Goal: Information Seeking & Learning: Learn about a topic

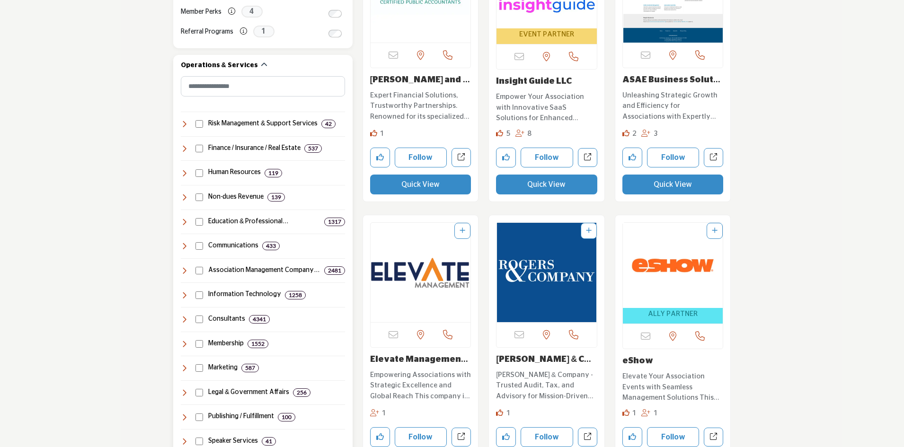
scroll to position [426, 0]
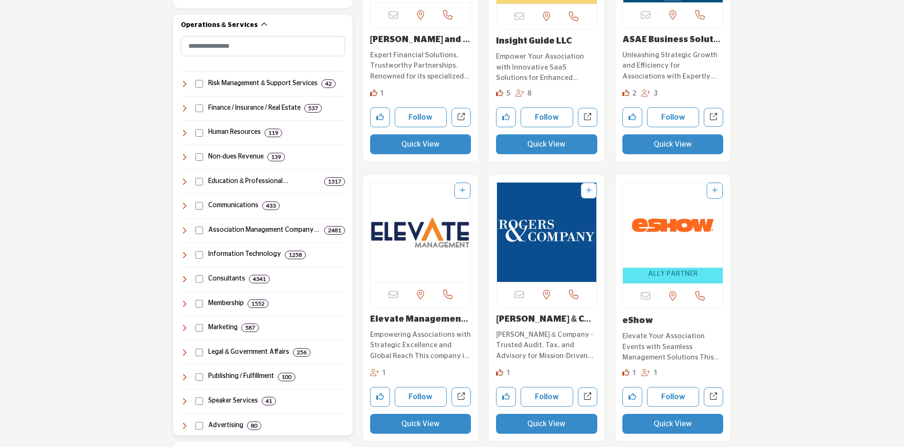
click at [185, 110] on icon at bounding box center [185, 109] width 8 height 8
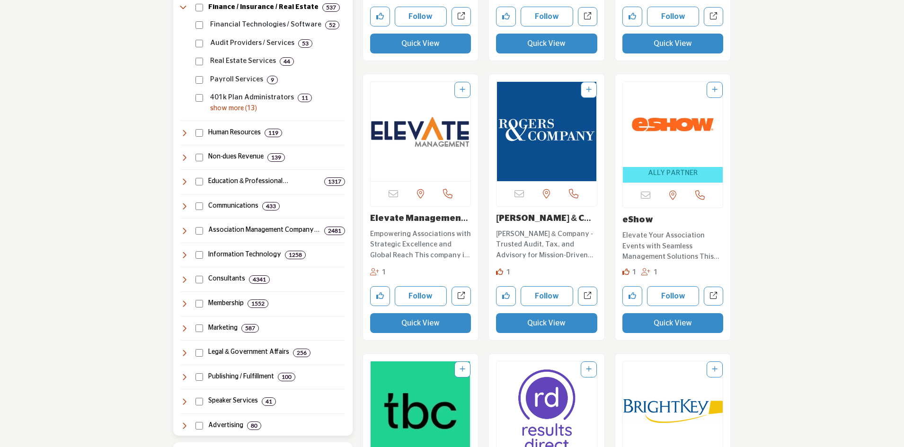
scroll to position [521, 0]
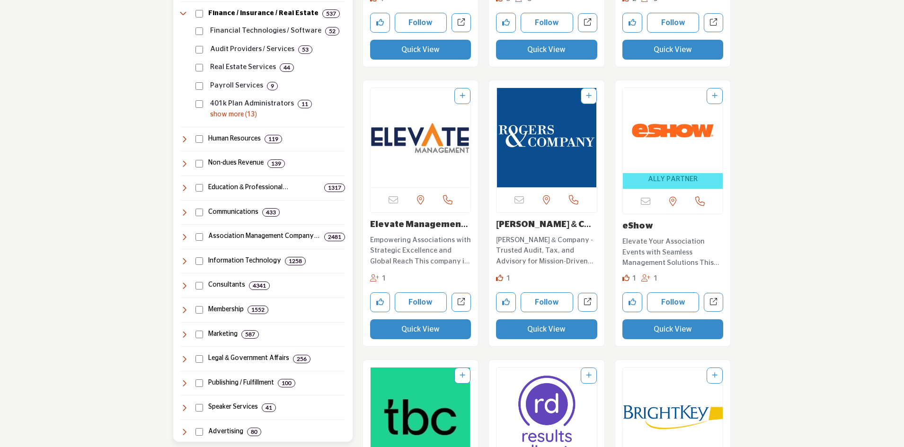
click at [182, 284] on icon at bounding box center [185, 286] width 8 height 8
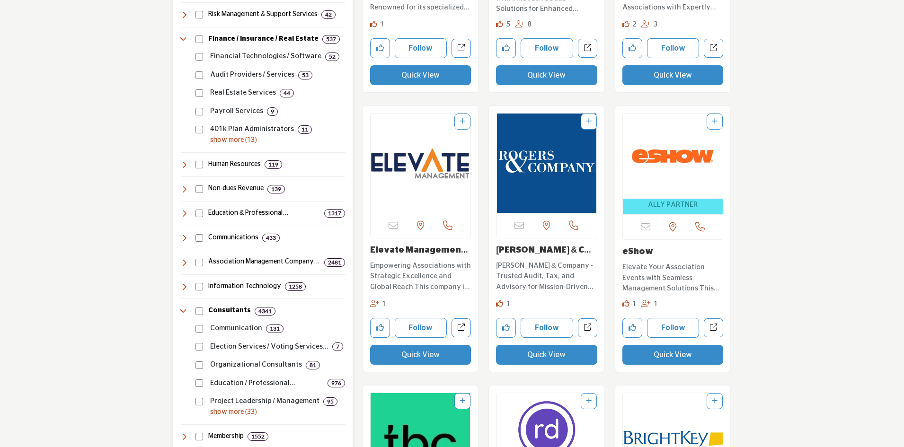
scroll to position [473, 0]
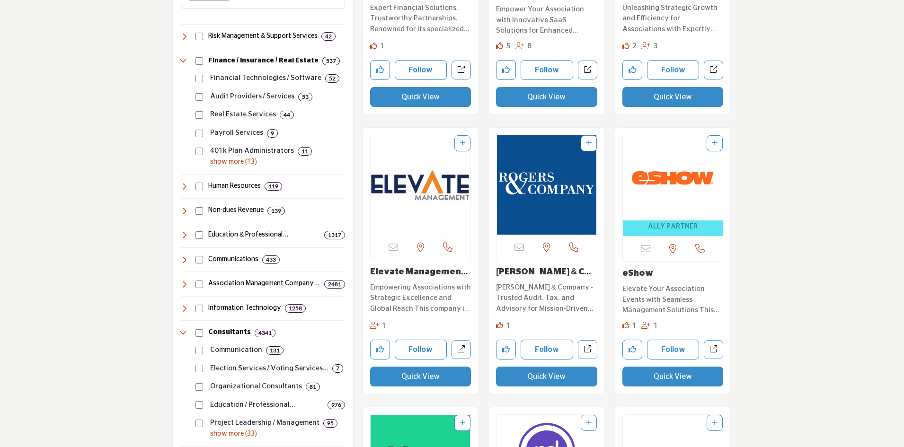
click at [185, 212] on icon at bounding box center [185, 211] width 8 height 8
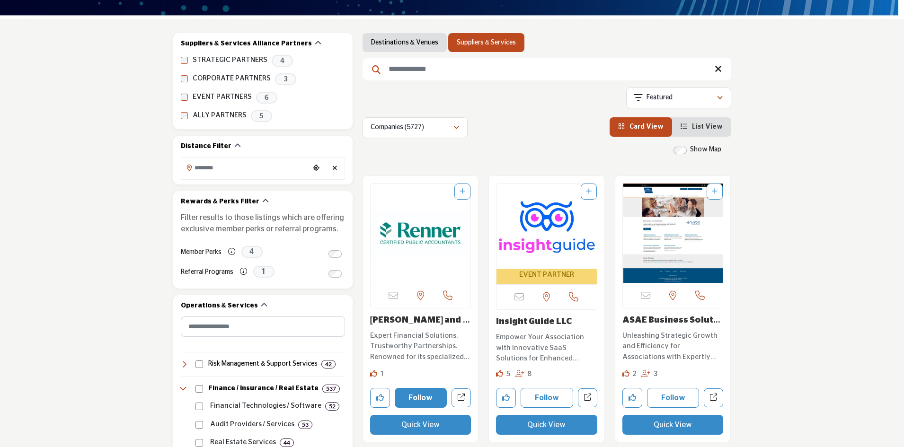
scroll to position [142, 0]
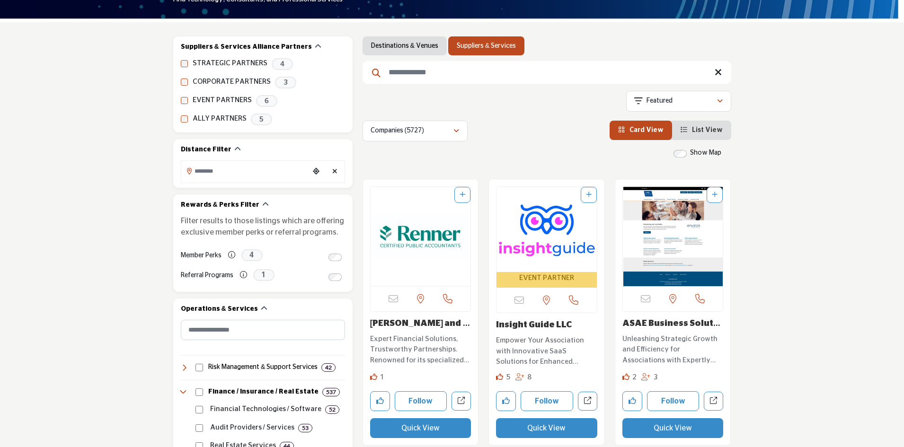
click at [713, 132] on span "List View" at bounding box center [707, 130] width 31 height 7
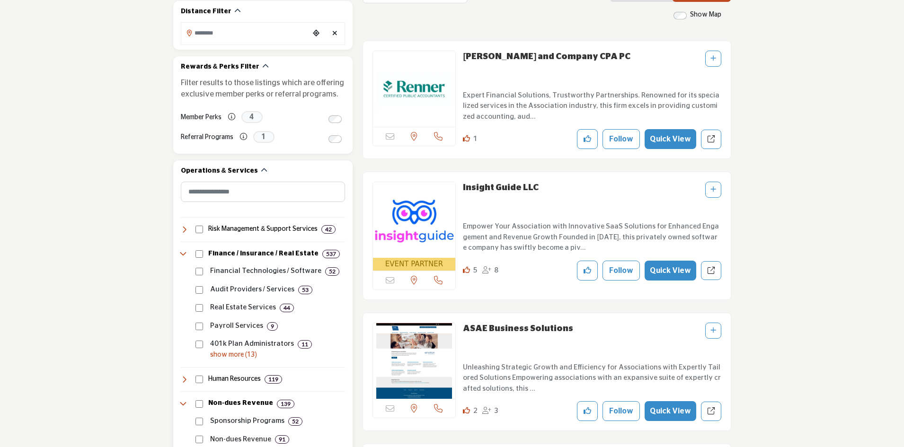
scroll to position [284, 0]
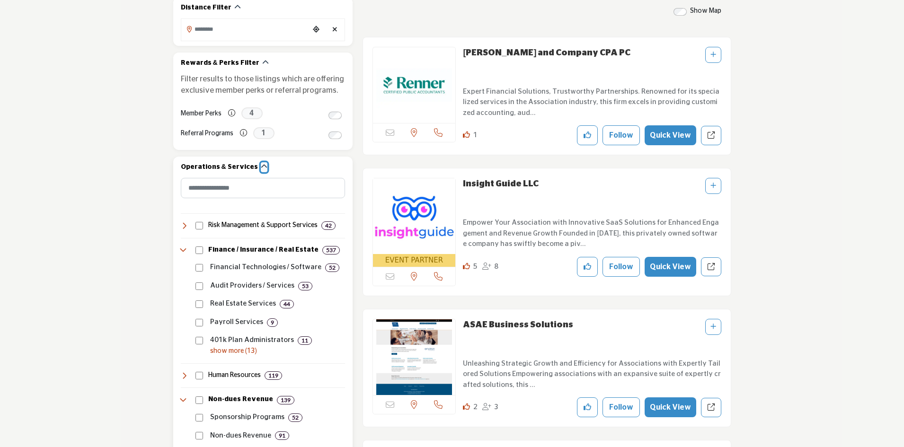
click at [261, 167] on icon "button" at bounding box center [264, 166] width 7 height 7
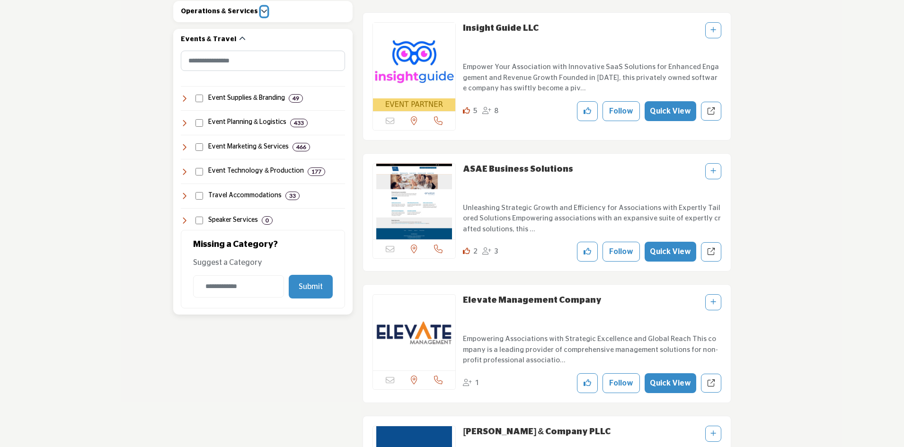
scroll to position [473, 0]
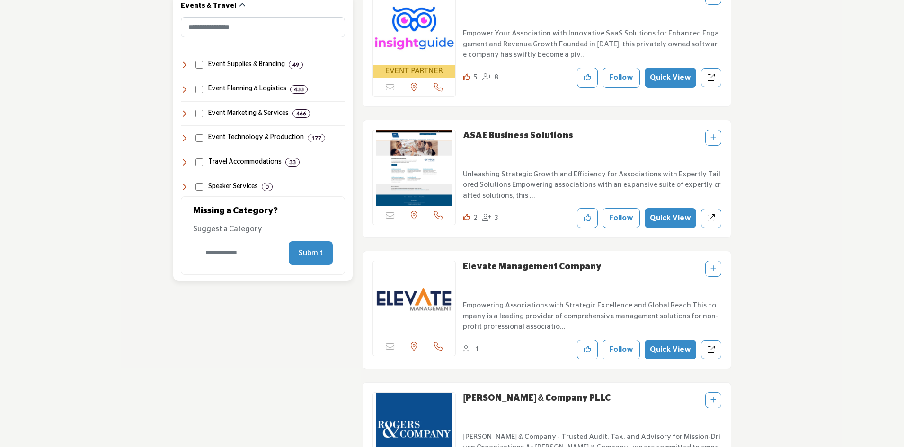
click at [244, 252] on input "Category Name" at bounding box center [238, 253] width 91 height 22
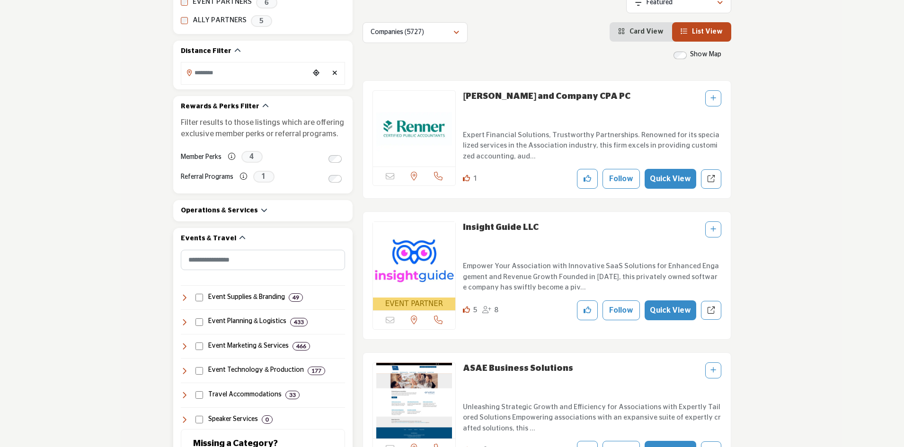
scroll to position [189, 0]
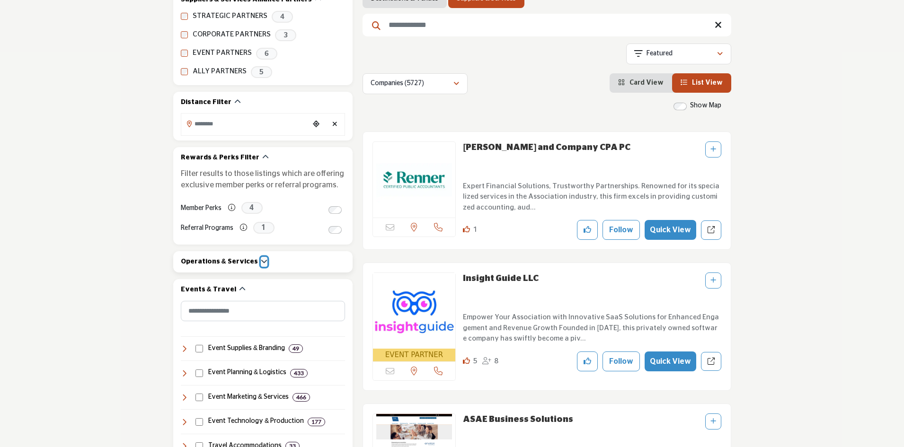
click at [261, 263] on icon "button" at bounding box center [264, 261] width 7 height 7
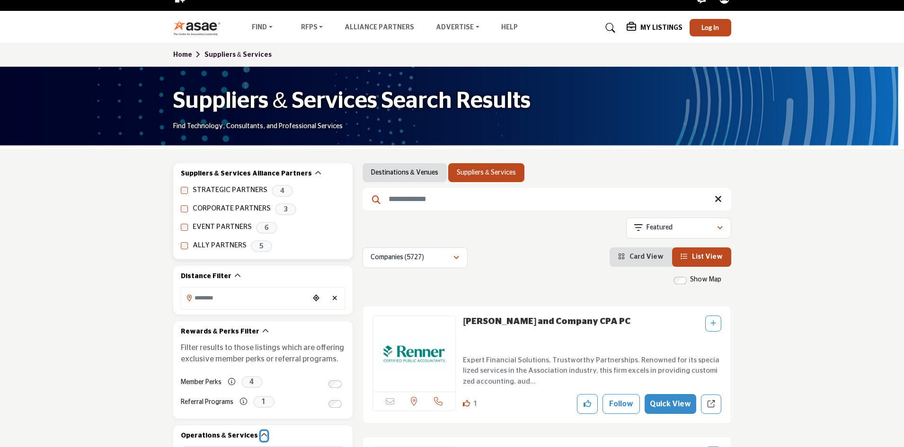
scroll to position [0, 0]
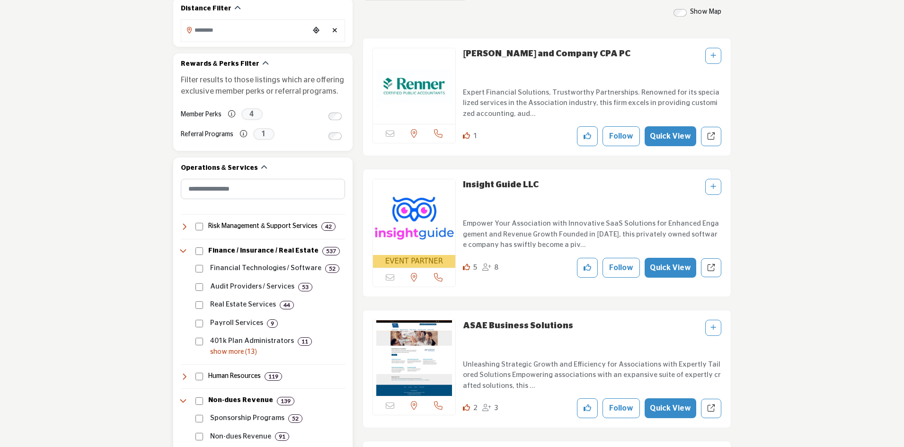
scroll to position [284, 0]
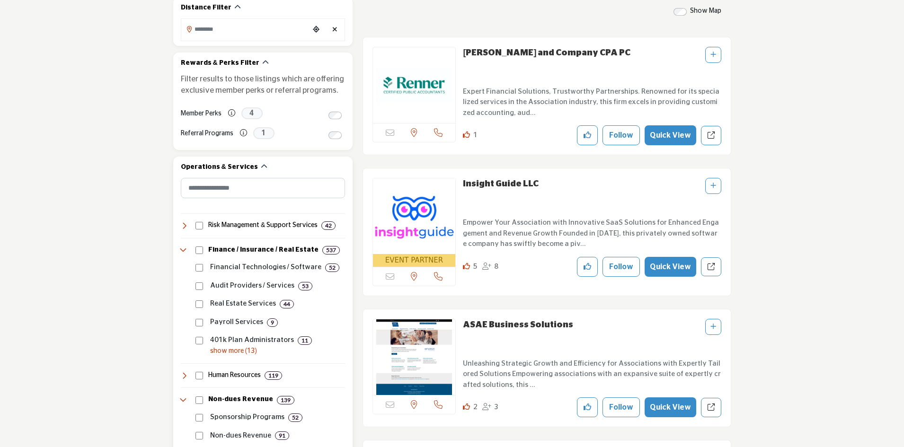
click at [183, 226] on icon at bounding box center [185, 226] width 8 height 8
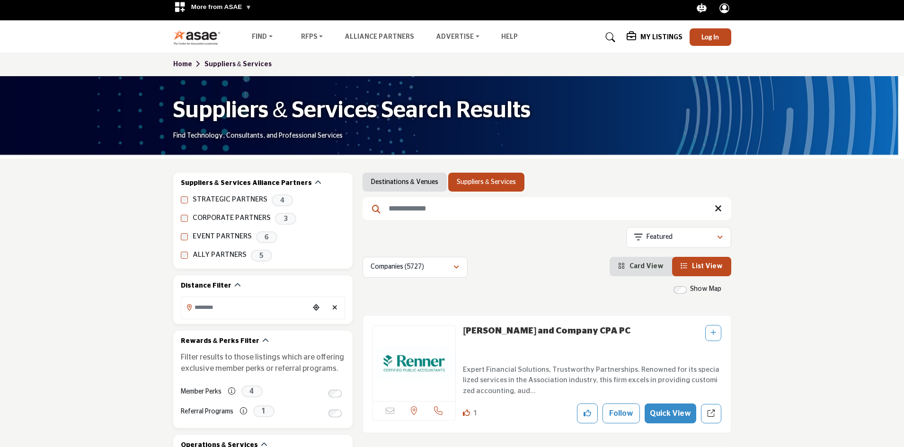
scroll to position [0, 0]
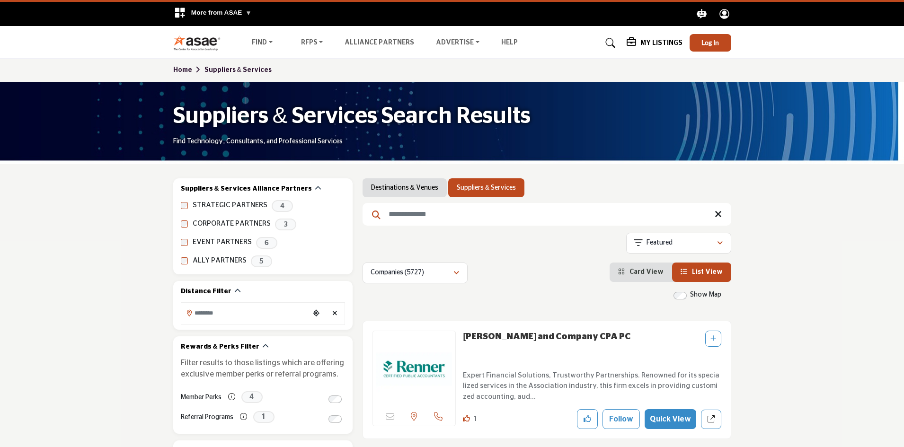
click at [425, 215] on input "Search Keyword" at bounding box center [547, 214] width 369 height 23
type input "*********"
click at [716, 215] on icon at bounding box center [718, 214] width 7 height 9
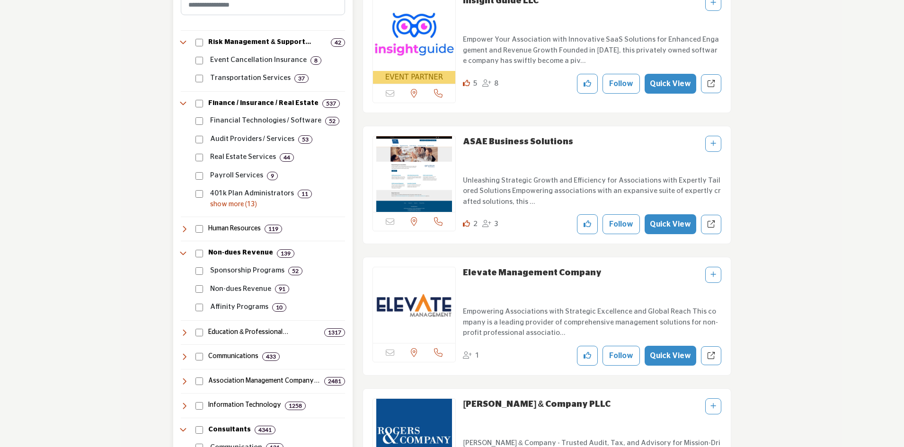
scroll to position [473, 0]
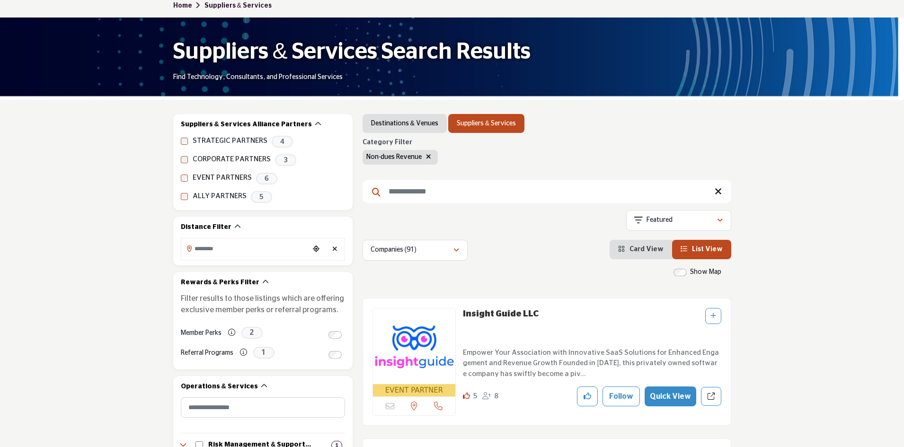
scroll to position [47, 0]
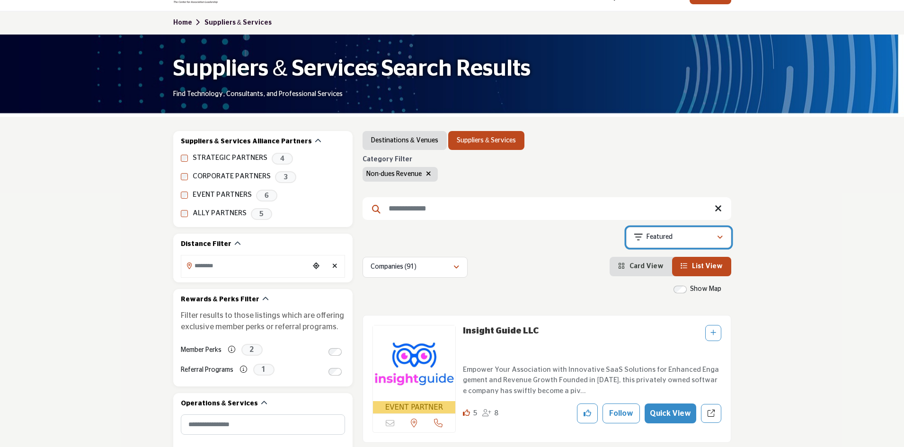
click at [643, 234] on div "Featured" at bounding box center [675, 237] width 82 height 11
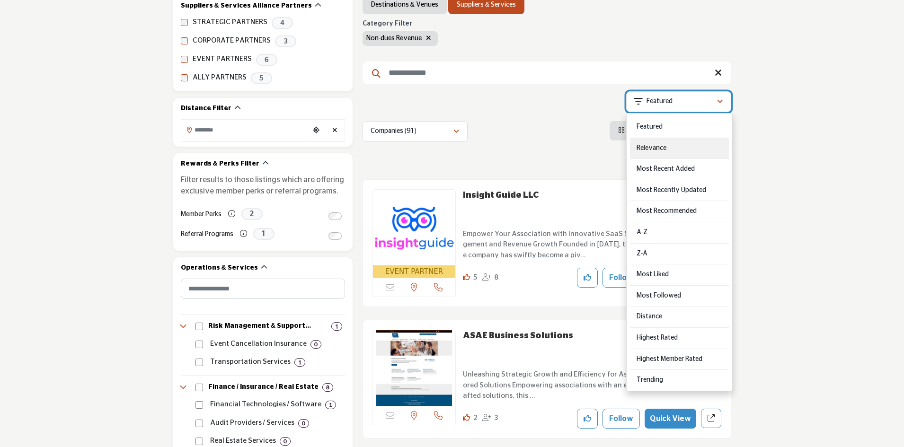
scroll to position [189, 0]
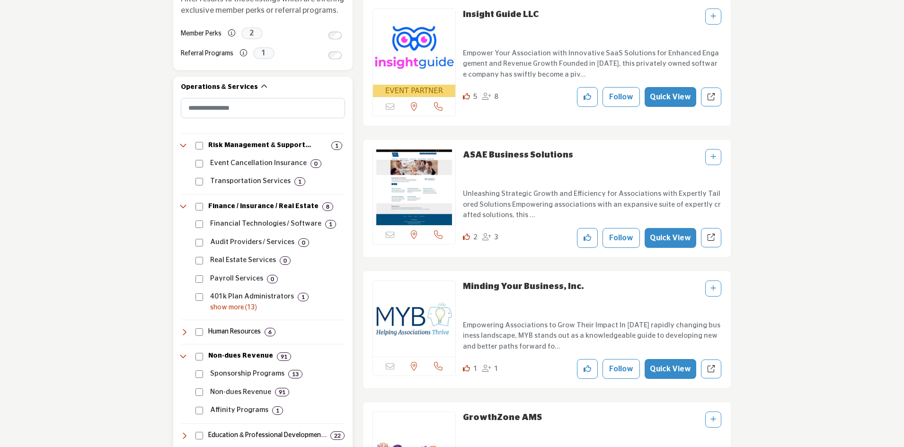
scroll to position [426, 0]
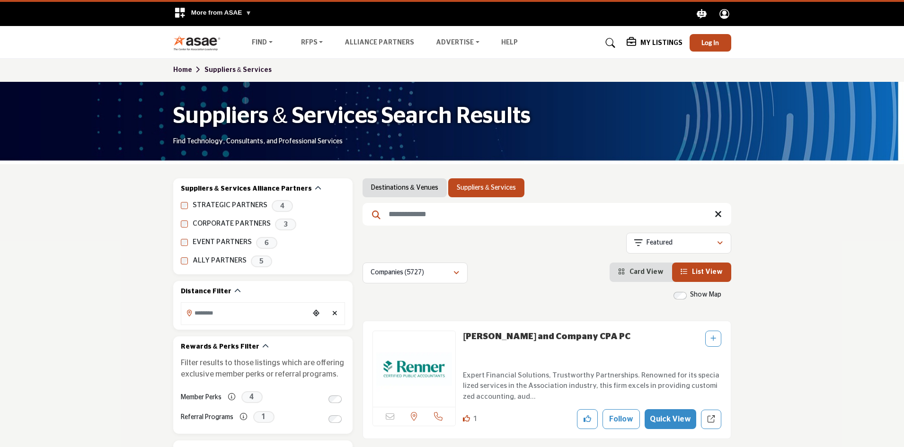
click at [388, 190] on link "Destinations & Venues" at bounding box center [404, 187] width 67 height 9
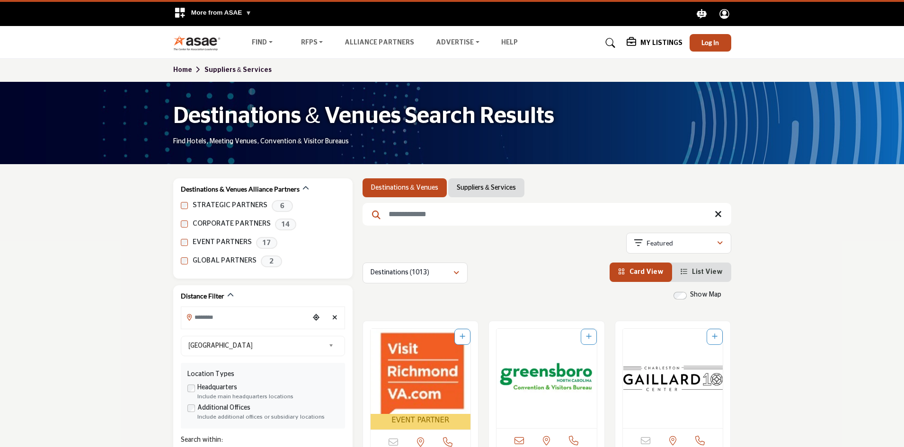
click at [484, 189] on link "Suppliers & Services" at bounding box center [486, 187] width 59 height 9
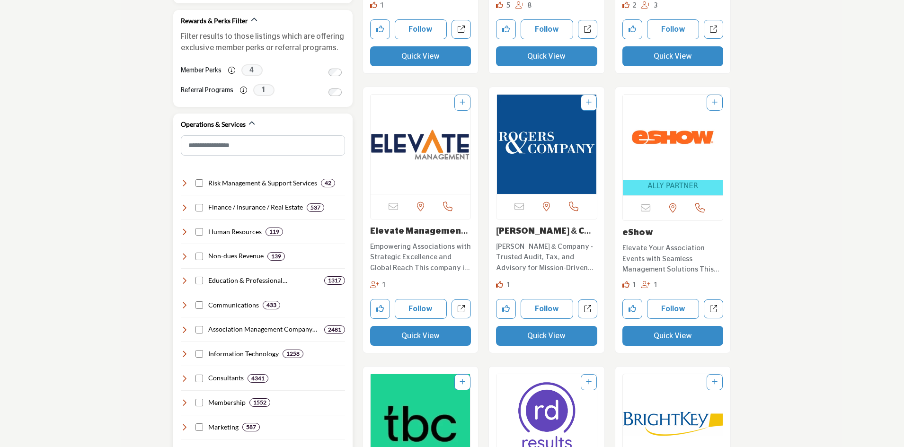
scroll to position [426, 0]
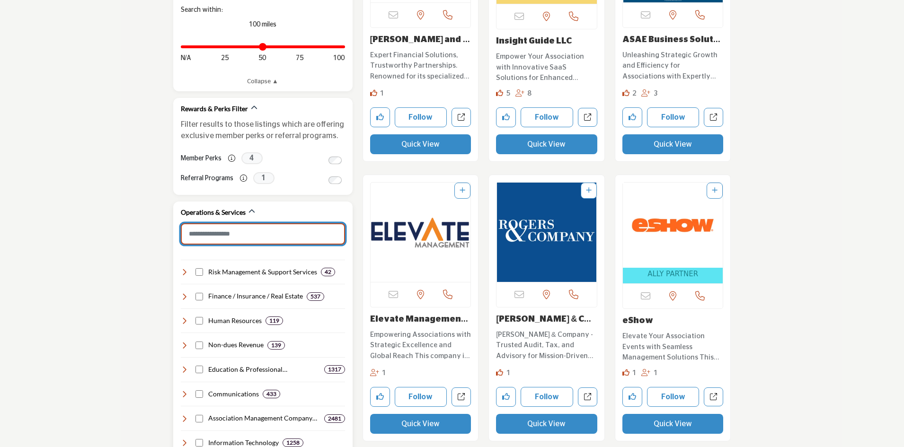
click at [234, 228] on input "Search Category" at bounding box center [263, 233] width 164 height 21
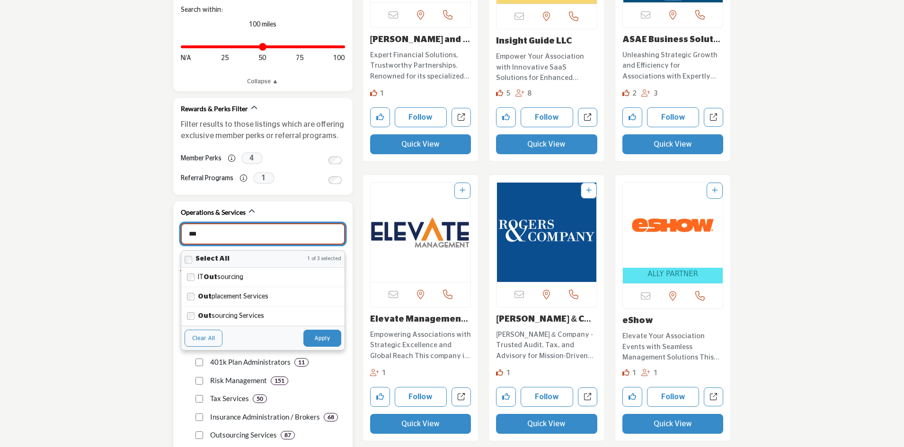
click at [316, 340] on button "Apply" at bounding box center [322, 338] width 38 height 17
type input "***"
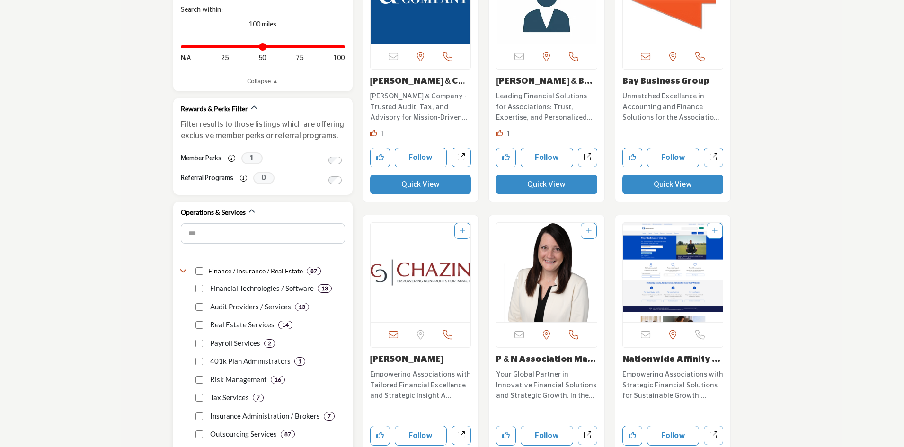
scroll to position [568, 0]
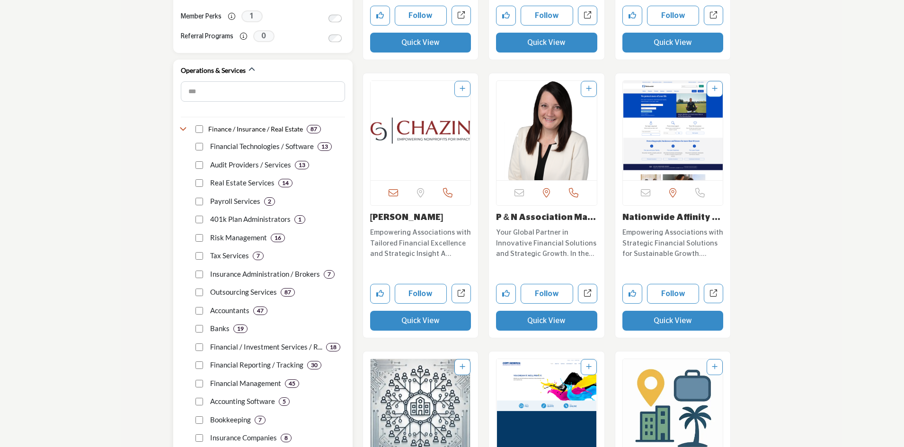
click at [250, 289] on p "Outsourcing Services" at bounding box center [243, 292] width 67 height 11
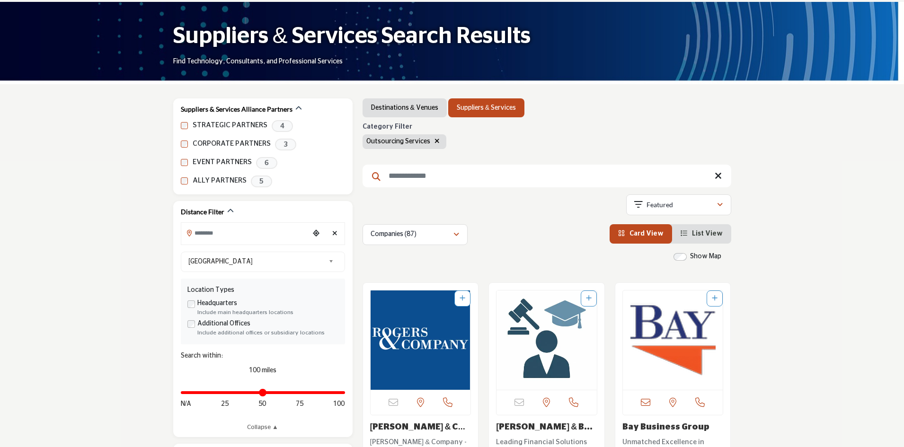
scroll to position [47, 0]
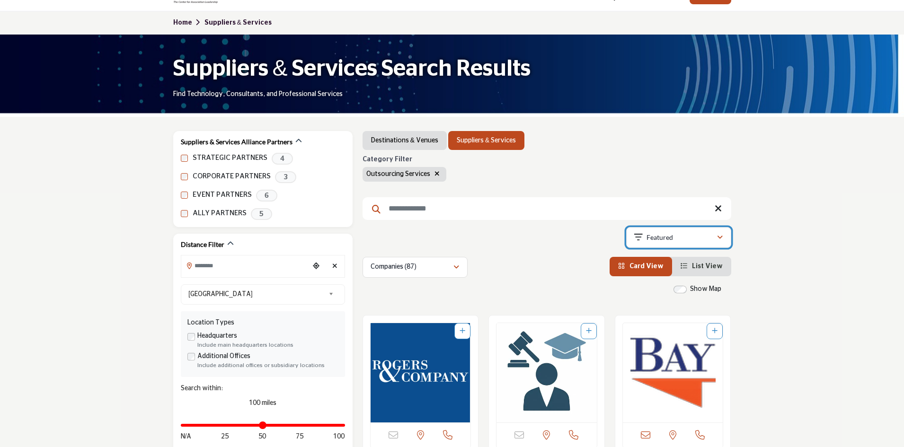
click at [634, 235] on icon "button" at bounding box center [638, 237] width 9 height 9
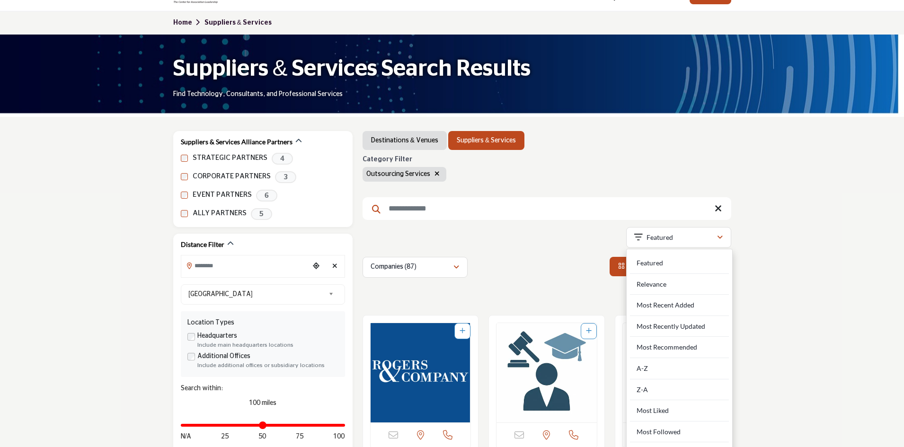
click at [546, 266] on div "Companies (87) All (90) Companies (87) Resources (1) Products (2) (0)" at bounding box center [547, 267] width 369 height 21
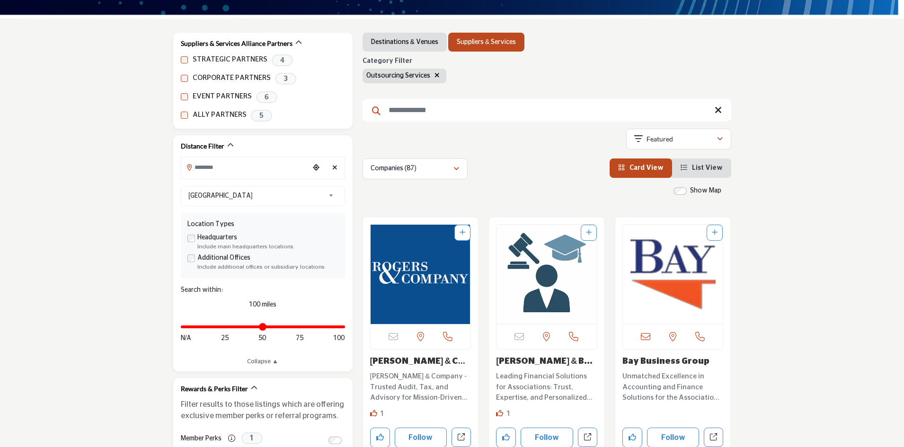
scroll to position [95, 0]
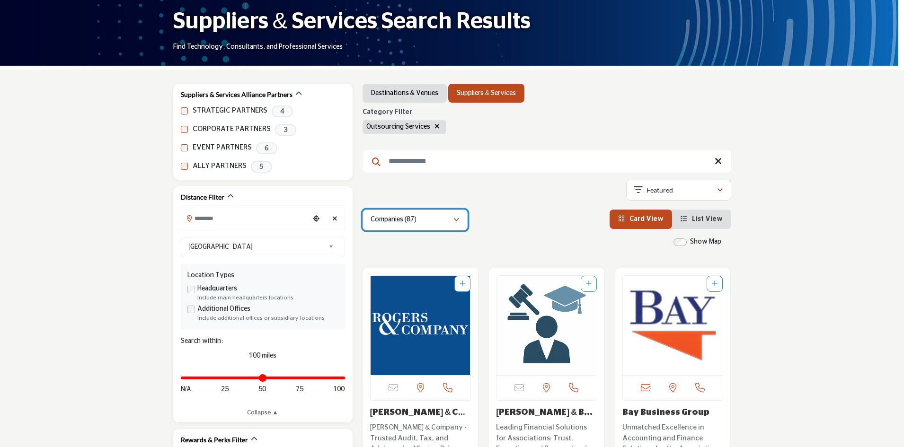
click at [451, 219] on div "Companies (87)" at bounding box center [412, 219] width 82 height 11
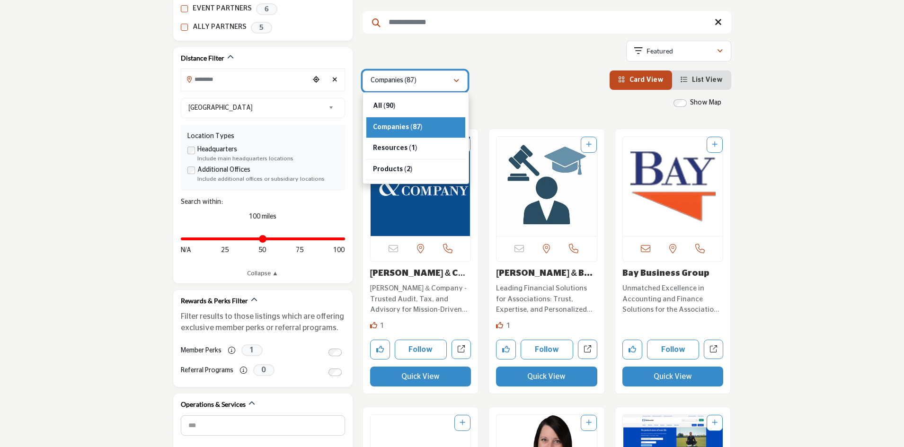
scroll to position [284, 0]
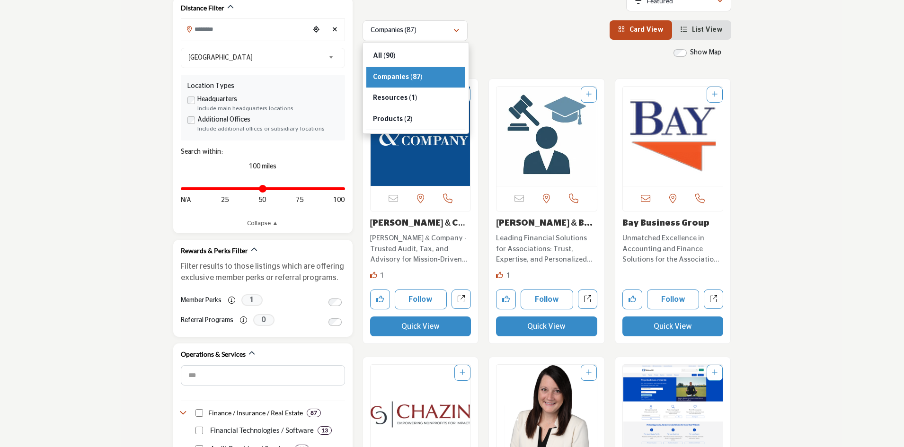
click at [538, 53] on div "Show Map" at bounding box center [541, 53] width 369 height 11
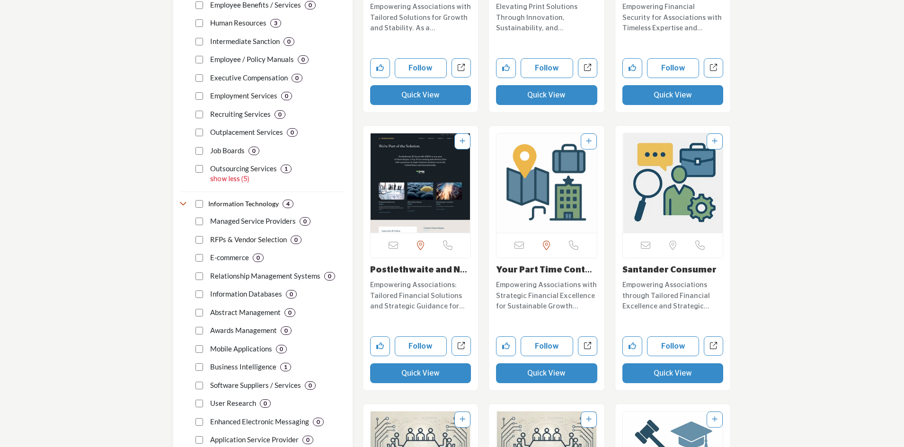
scroll to position [1136, 0]
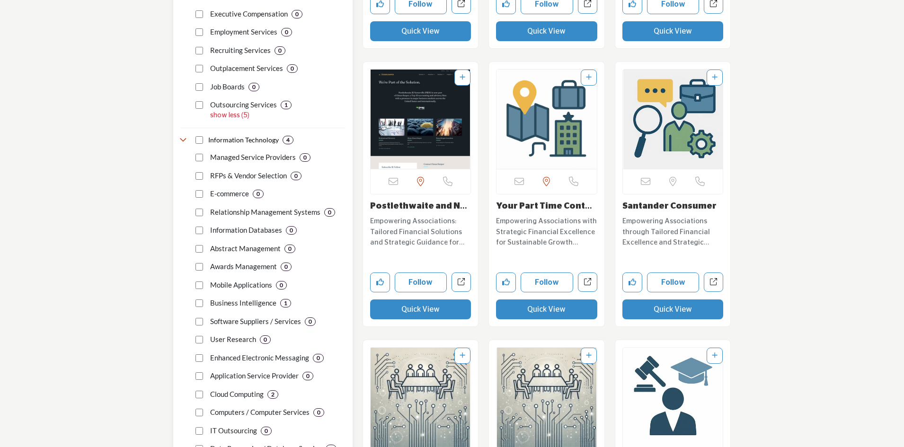
click at [232, 115] on p "show less (5)" at bounding box center [277, 116] width 135 height 10
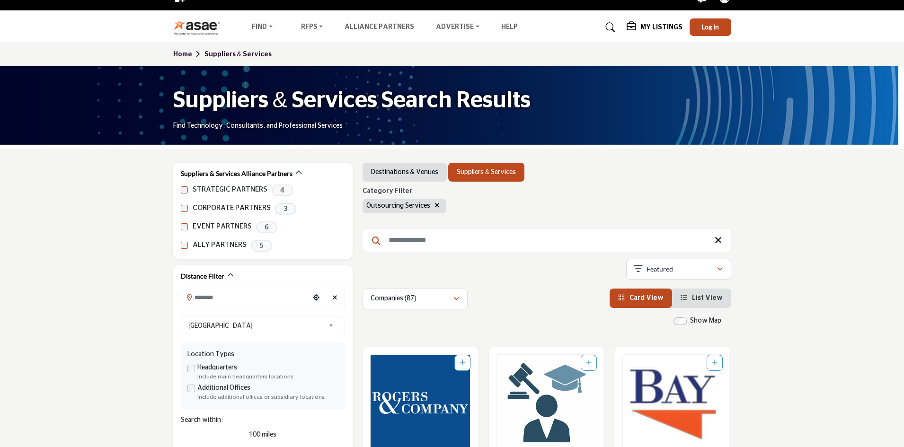
scroll to position [0, 0]
